Goal: Task Accomplishment & Management: Use online tool/utility

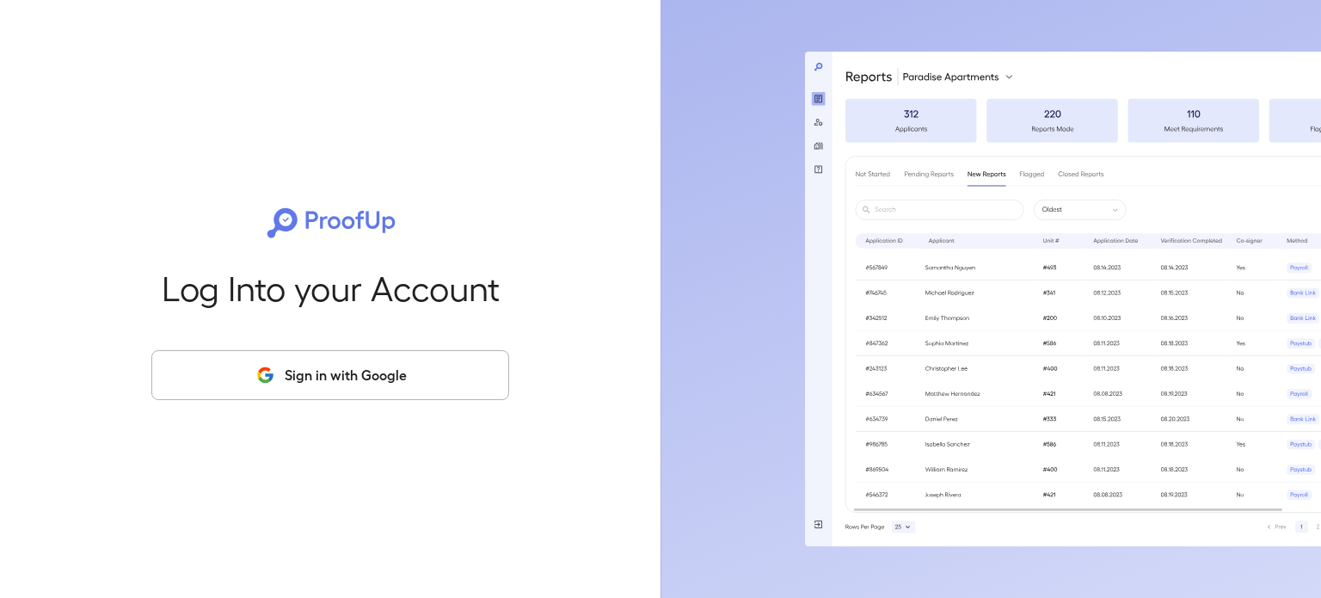
click at [371, 377] on button "Sign in with Google" at bounding box center [330, 375] width 358 height 50
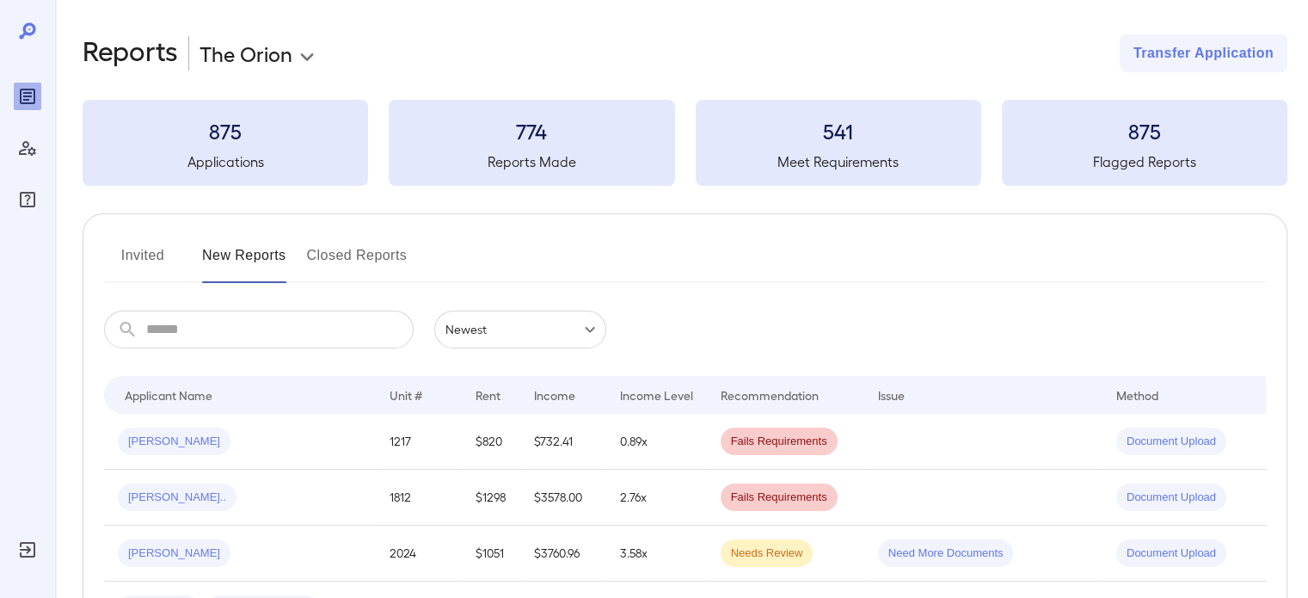
click at [140, 251] on button "Invited" at bounding box center [142, 262] width 77 height 41
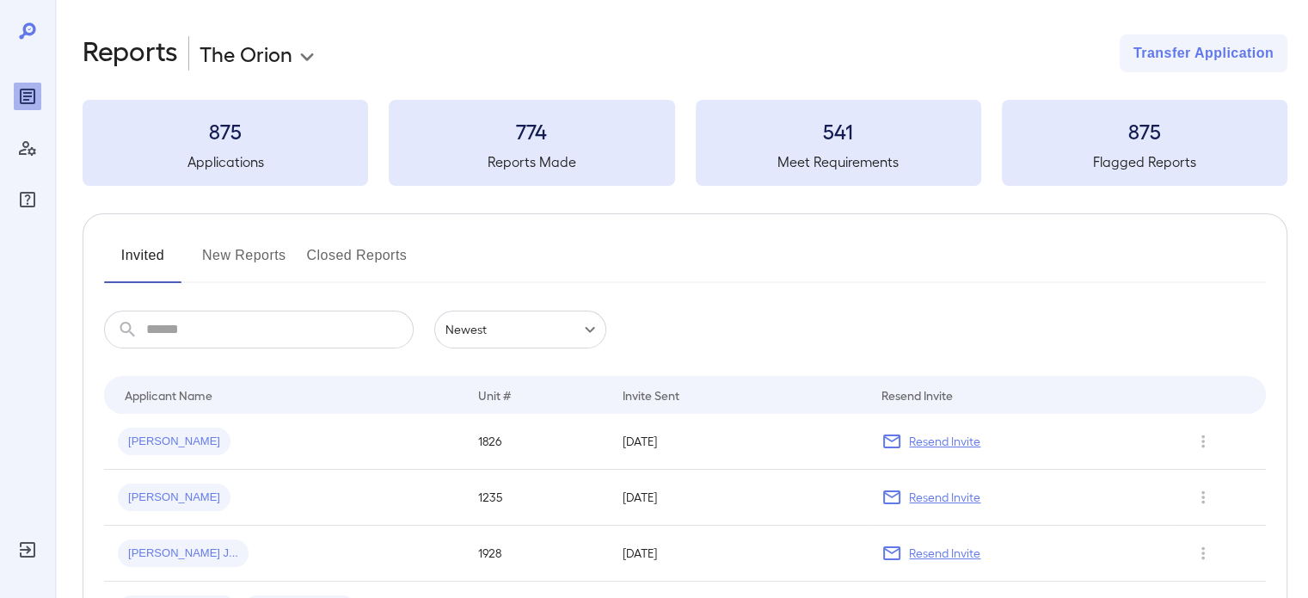
click at [258, 251] on button "New Reports" at bounding box center [244, 262] width 84 height 41
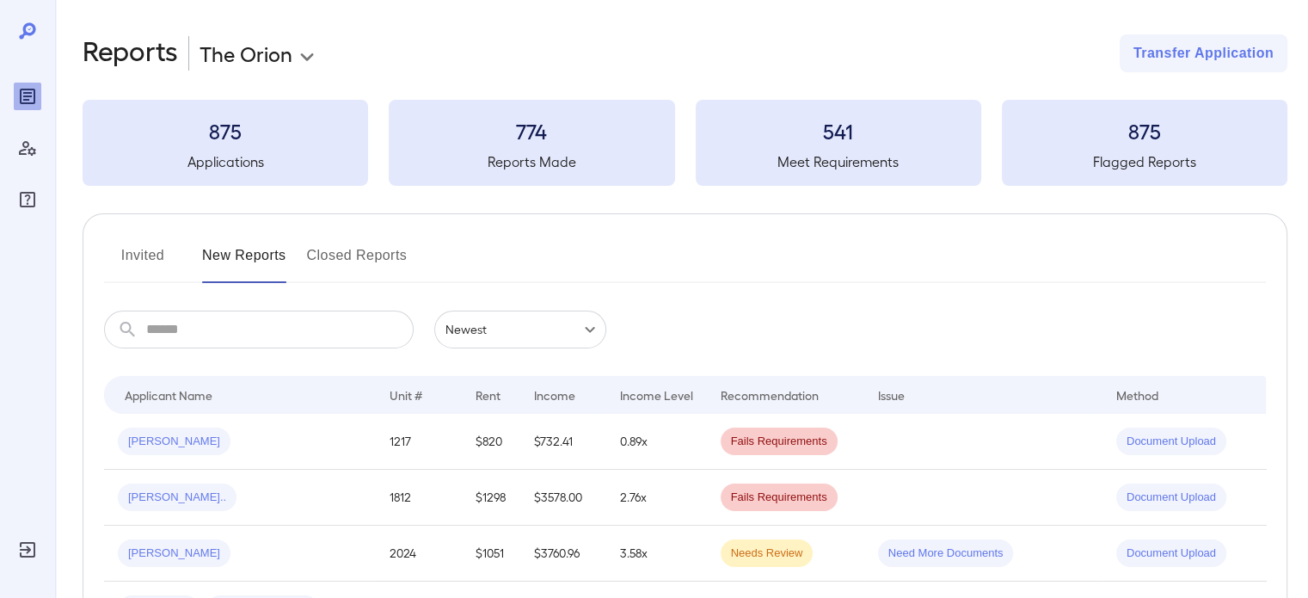
click at [171, 253] on button "Invited" at bounding box center [142, 262] width 77 height 41
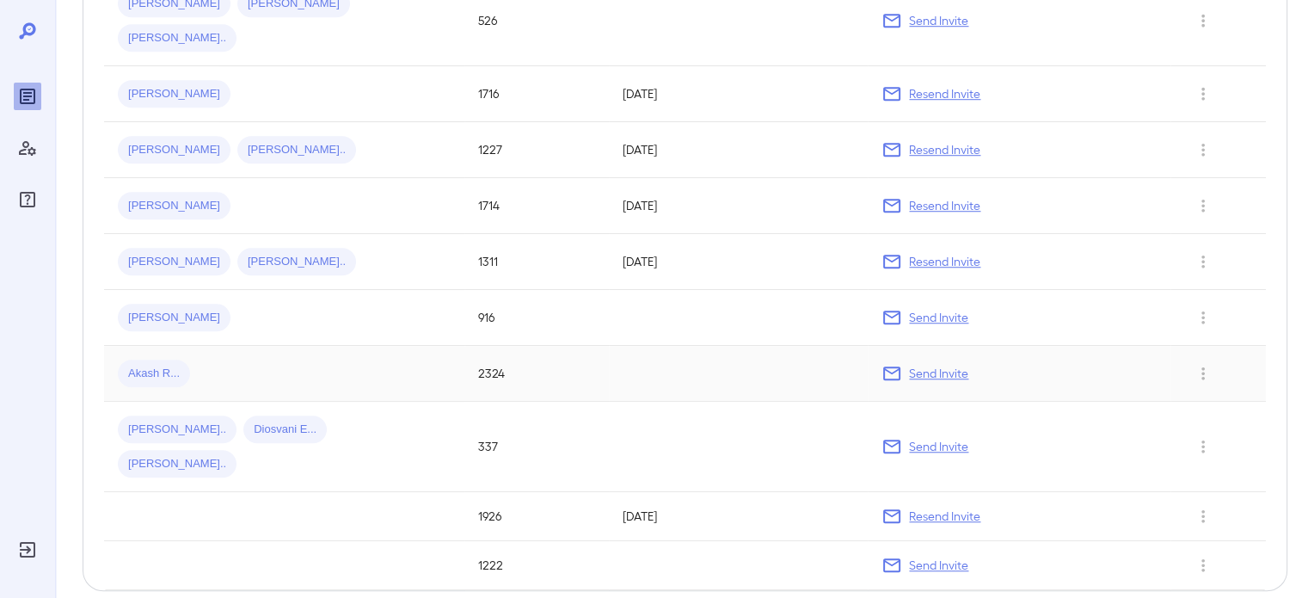
scroll to position [1278, 0]
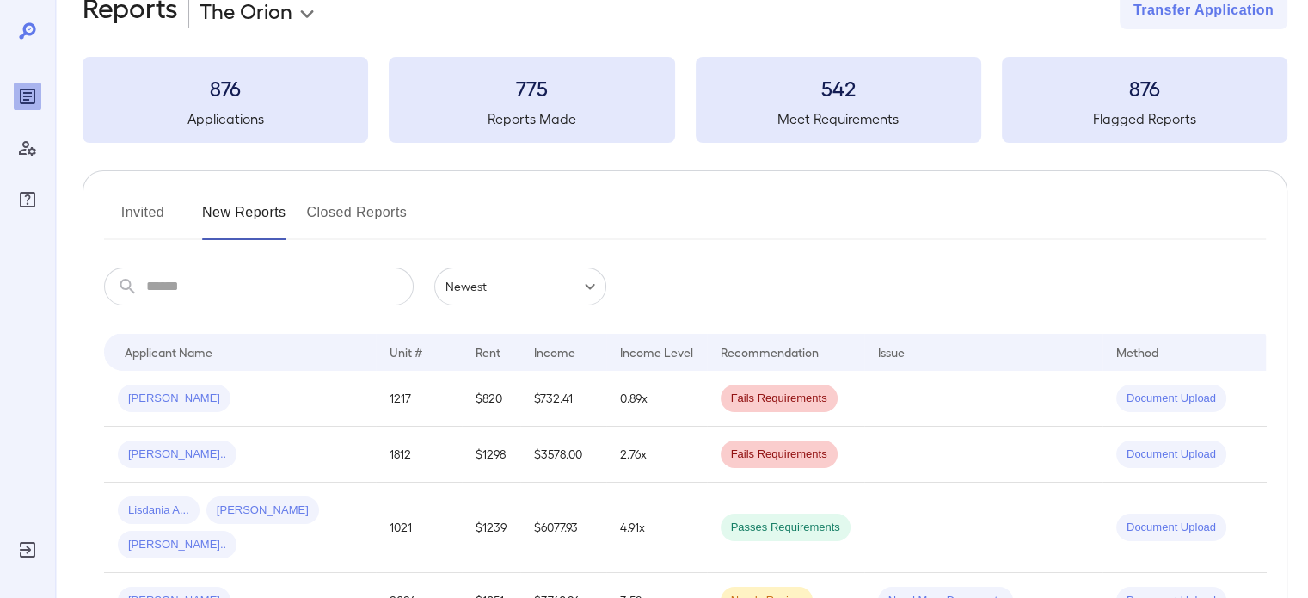
scroll to position [86, 0]
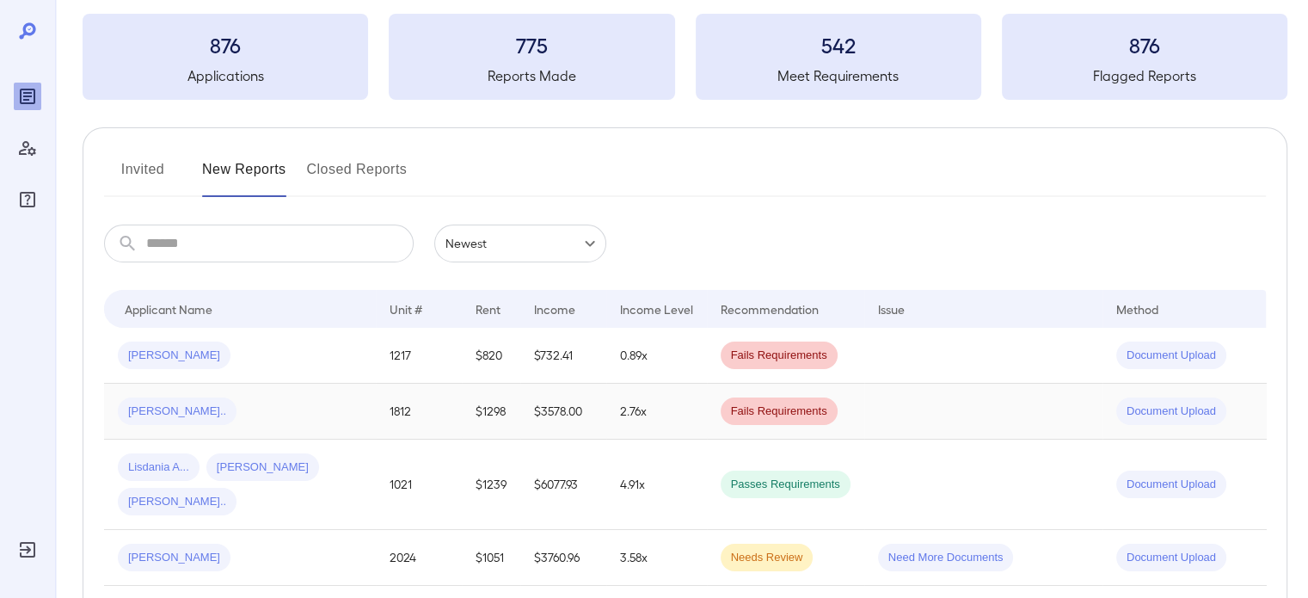
click at [537, 415] on td "$3578.00" at bounding box center [563, 411] width 86 height 56
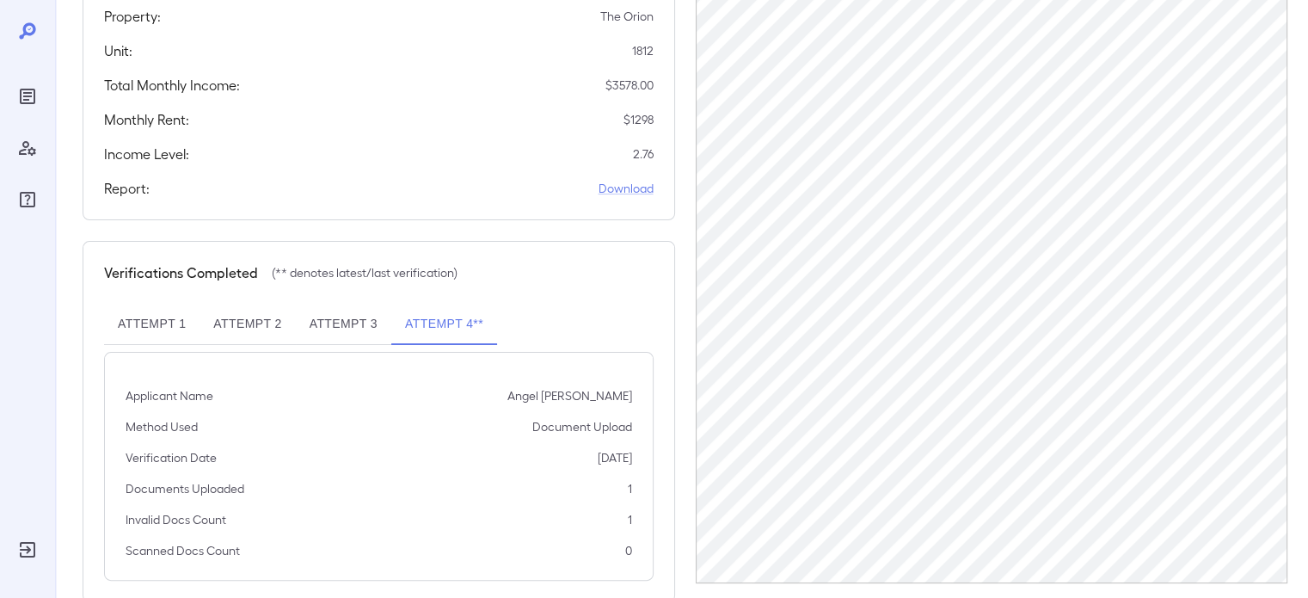
scroll to position [357, 0]
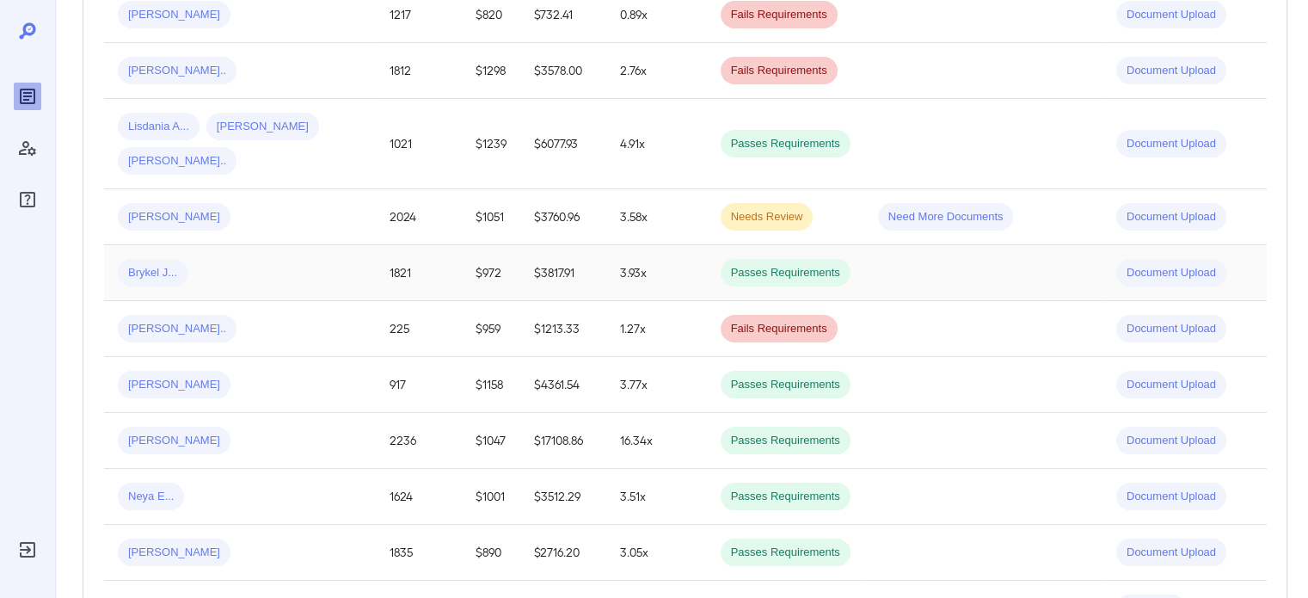
scroll to position [430, 0]
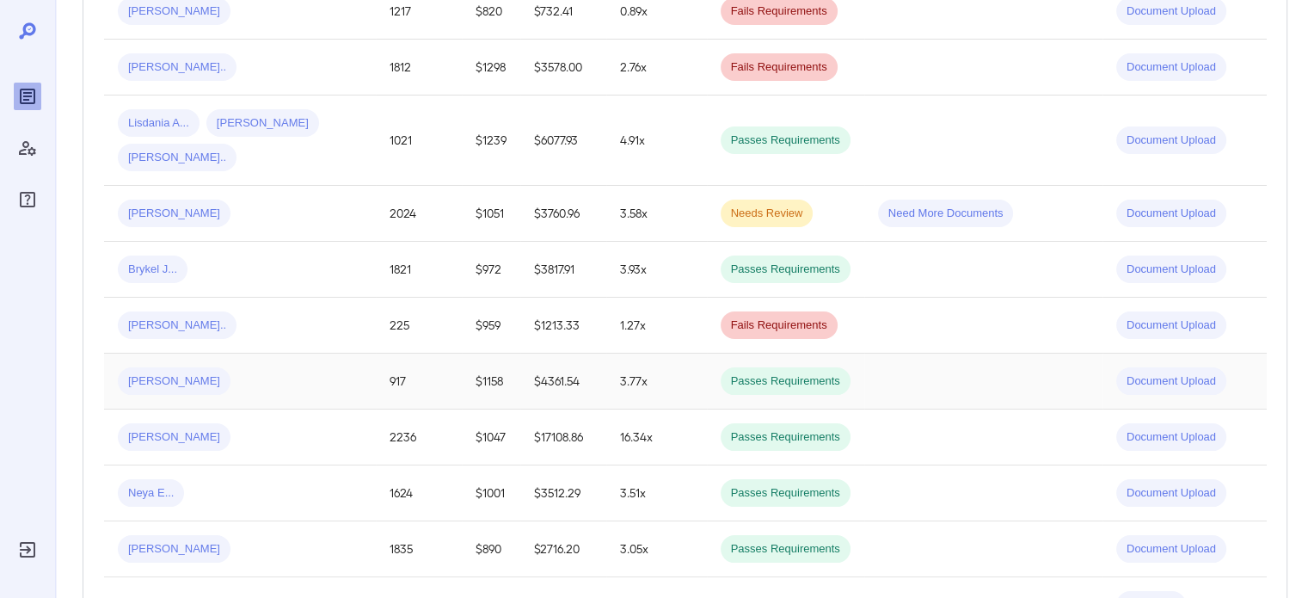
click at [390, 383] on td "917" at bounding box center [419, 381] width 86 height 56
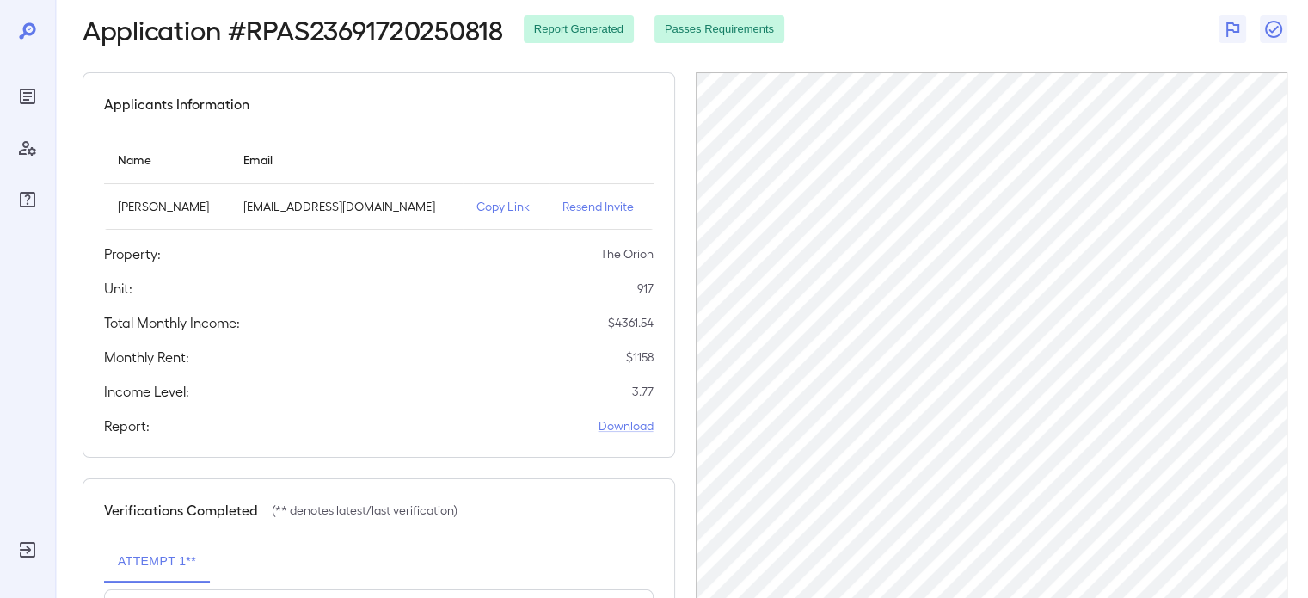
scroll to position [13, 0]
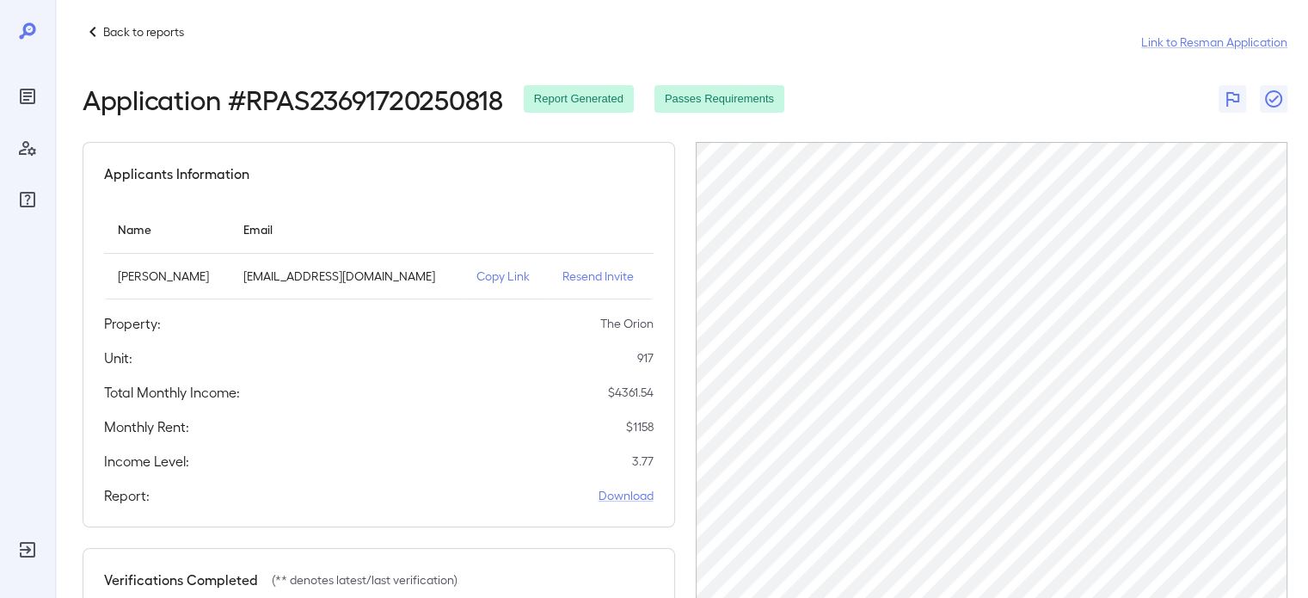
click at [107, 38] on p "Back to reports" at bounding box center [143, 31] width 81 height 17
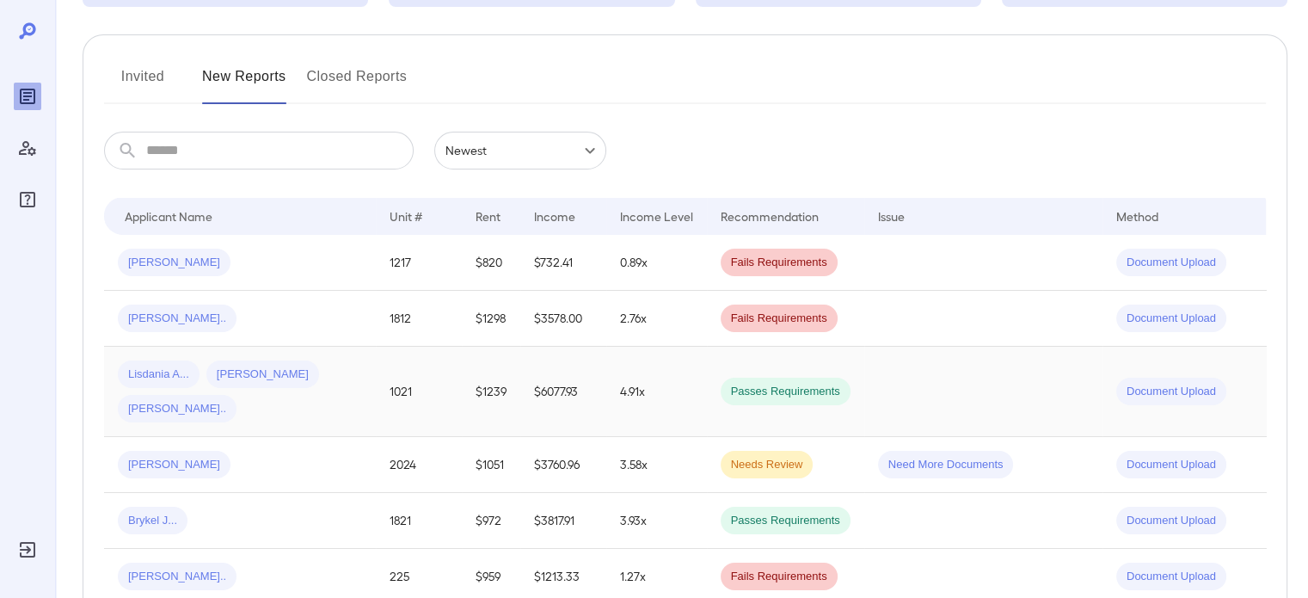
scroll to position [185, 0]
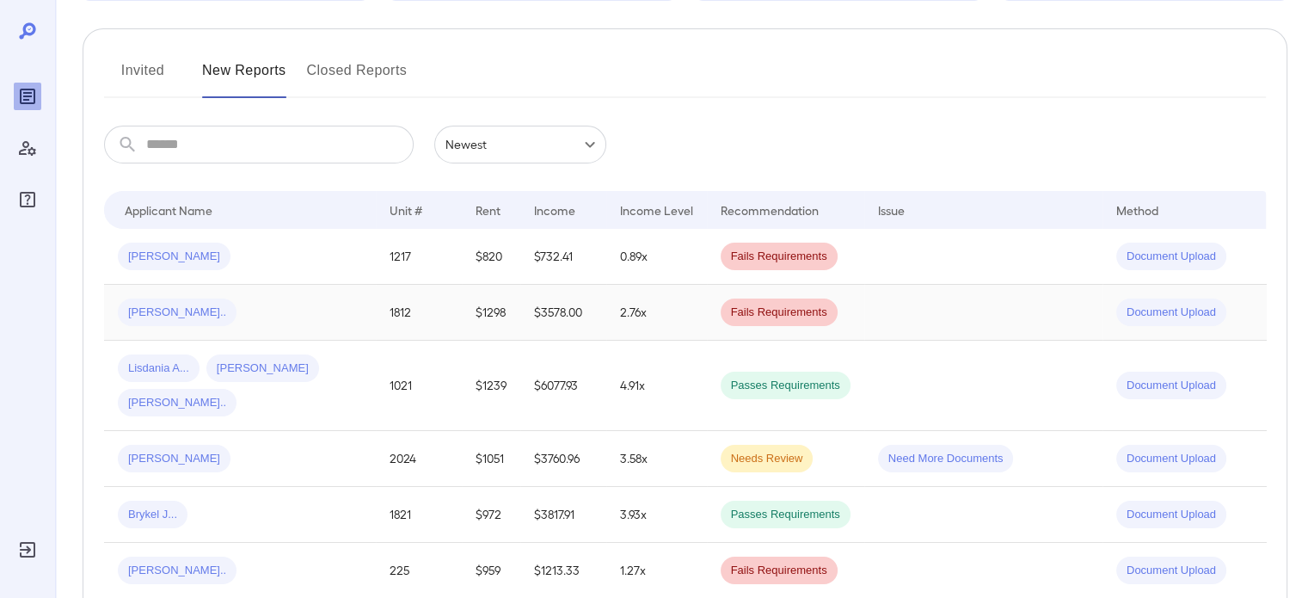
click at [259, 322] on div "[PERSON_NAME].." at bounding box center [240, 312] width 244 height 28
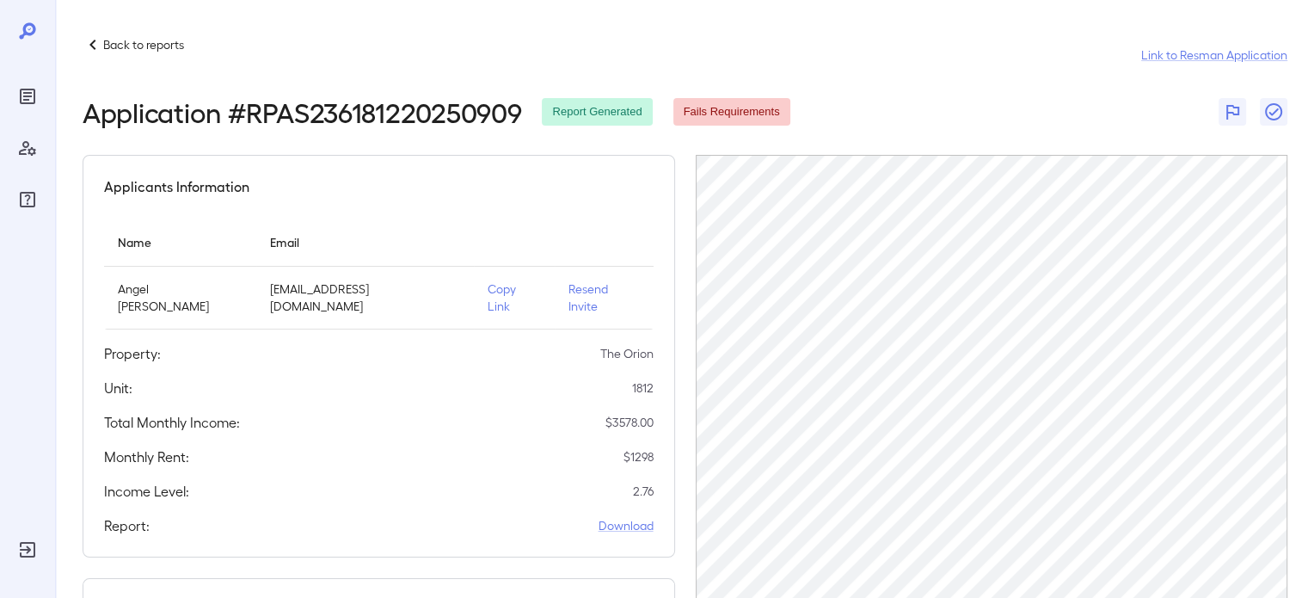
click at [499, 303] on td "Copy Link" at bounding box center [514, 298] width 81 height 63
click at [496, 293] on p "Copy Link" at bounding box center [514, 297] width 53 height 34
click at [86, 46] on icon at bounding box center [93, 44] width 21 height 21
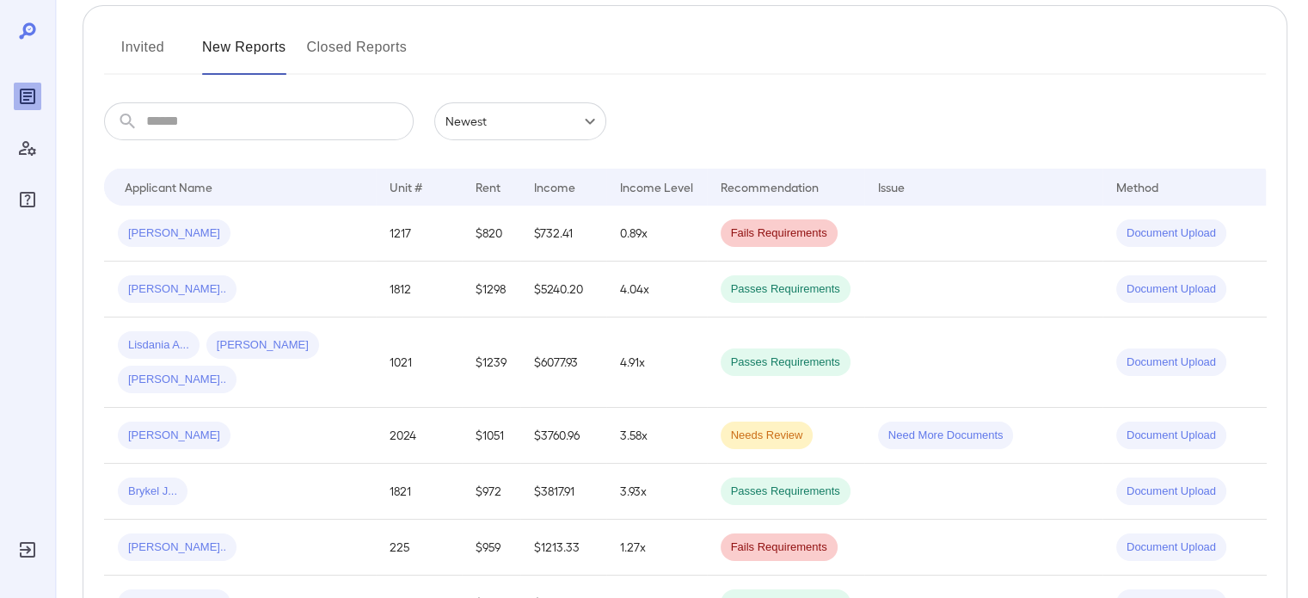
scroll to position [258, 0]
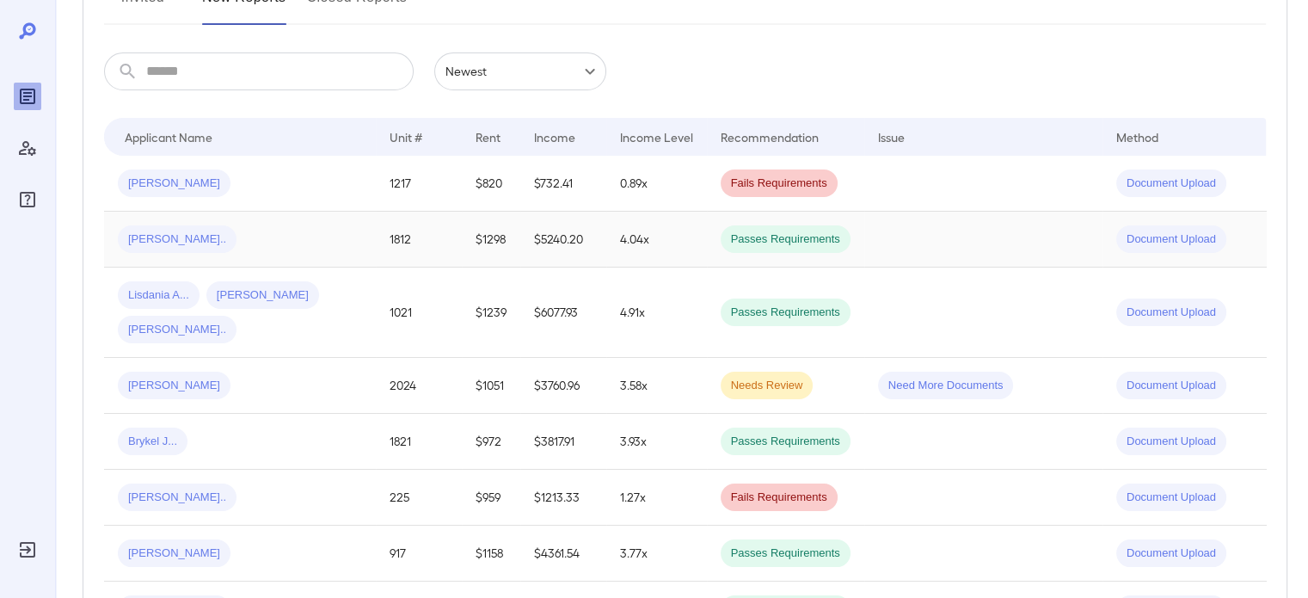
click at [533, 243] on td "$5240.20" at bounding box center [563, 240] width 86 height 56
